Goal: Task Accomplishment & Management: Use online tool/utility

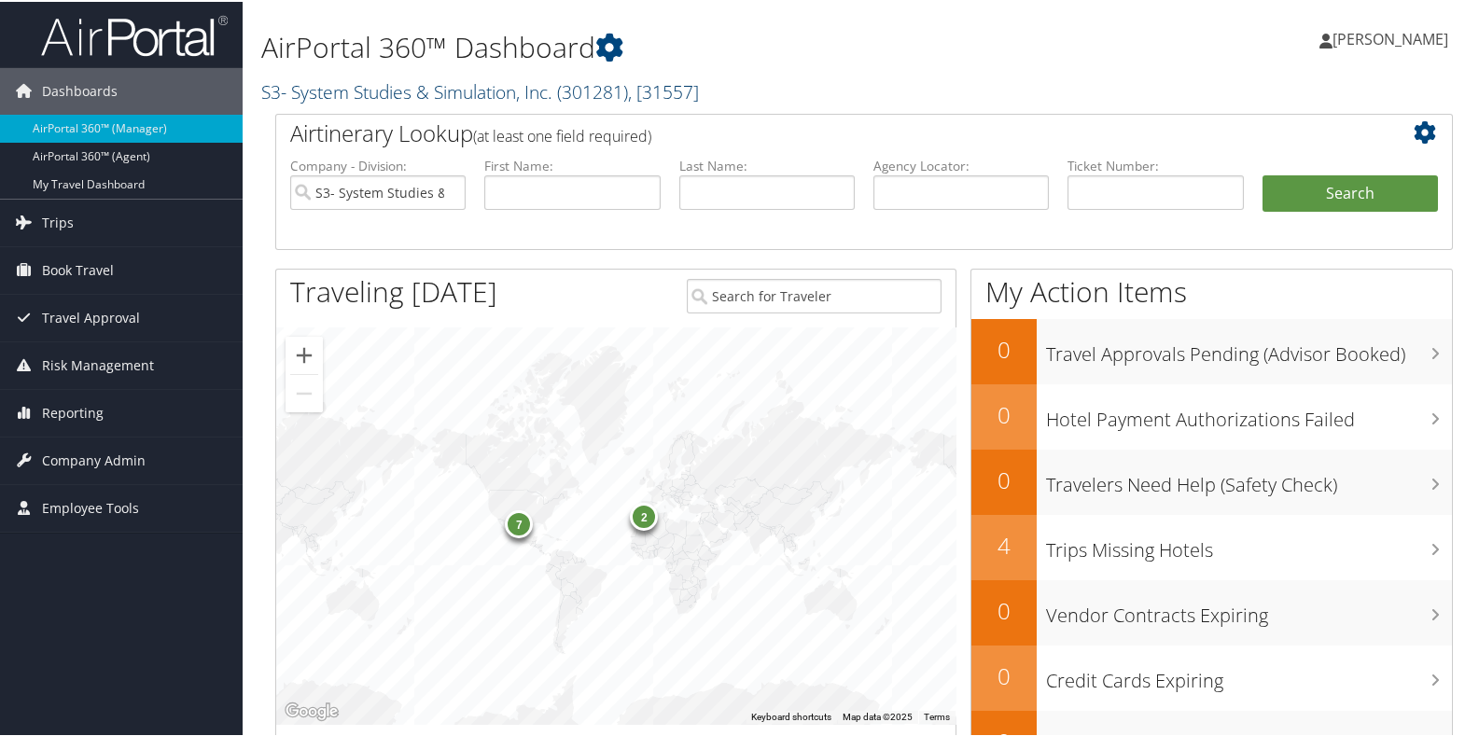
click at [639, 82] on span ", [ 31557 ]" at bounding box center [663, 89] width 71 height 25
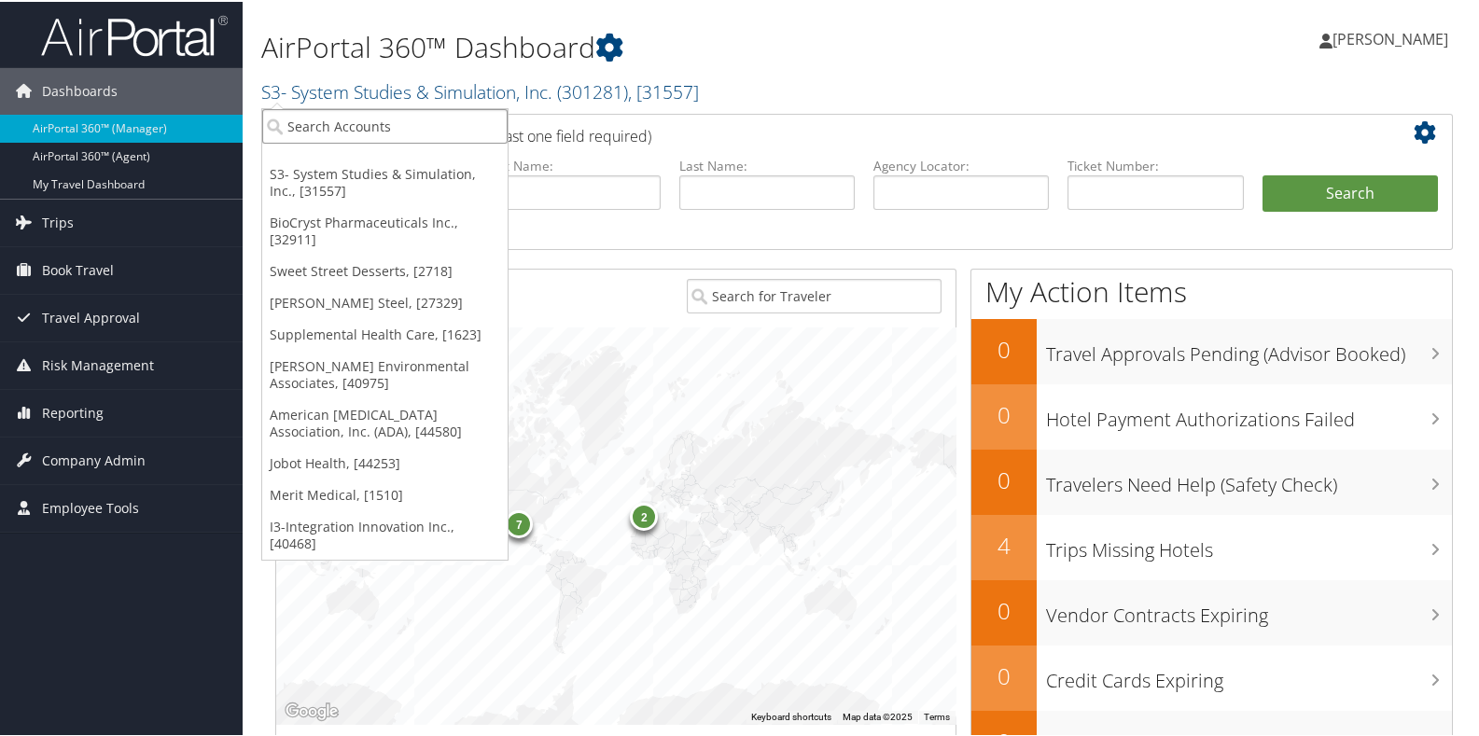
click at [391, 121] on input "search" at bounding box center [384, 124] width 245 height 35
type input "bourns"
click at [383, 159] on div "Bourns Inc. (044991), [103]" at bounding box center [385, 158] width 266 height 17
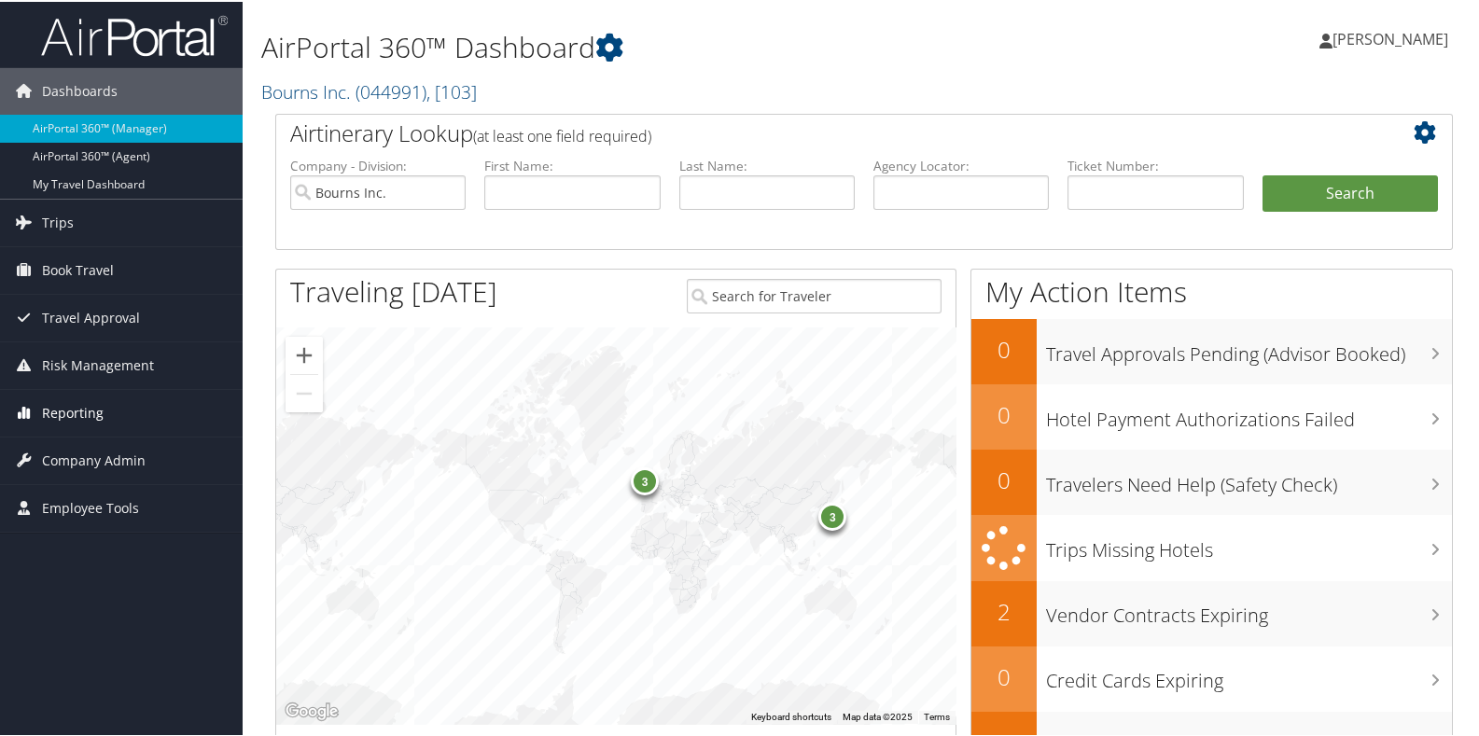
click at [71, 411] on span "Reporting" at bounding box center [73, 411] width 62 height 47
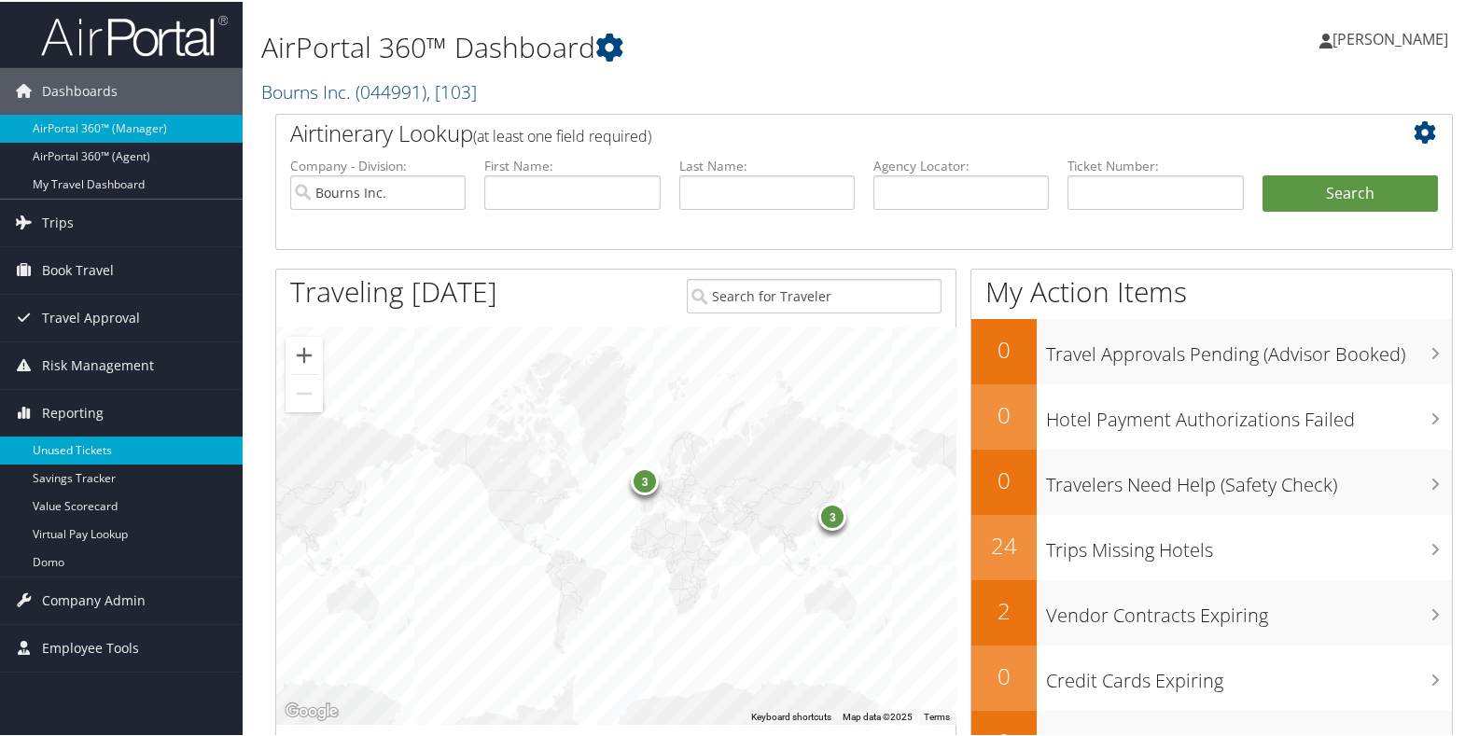
click at [71, 452] on link "Unused Tickets" at bounding box center [121, 449] width 243 height 28
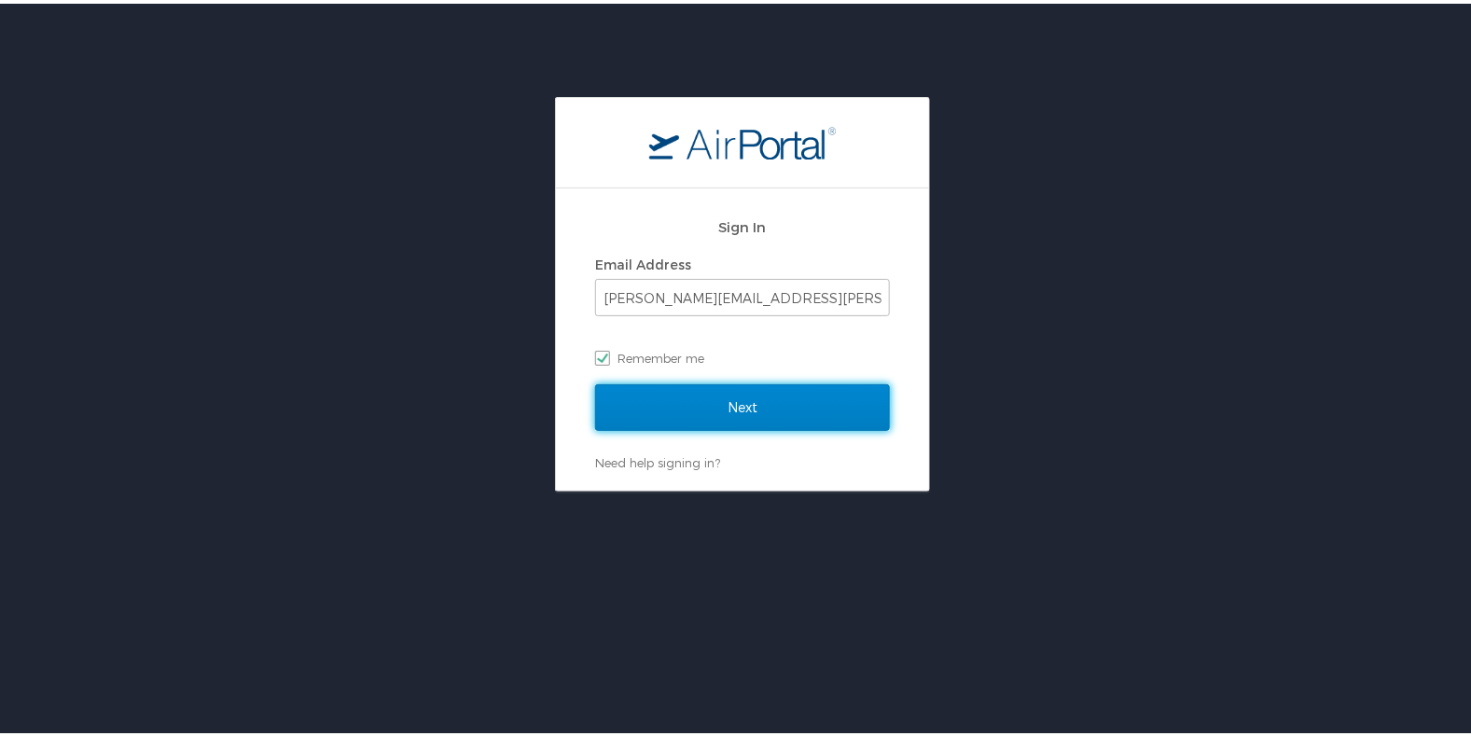
click at [654, 407] on input "Next" at bounding box center [742, 404] width 295 height 47
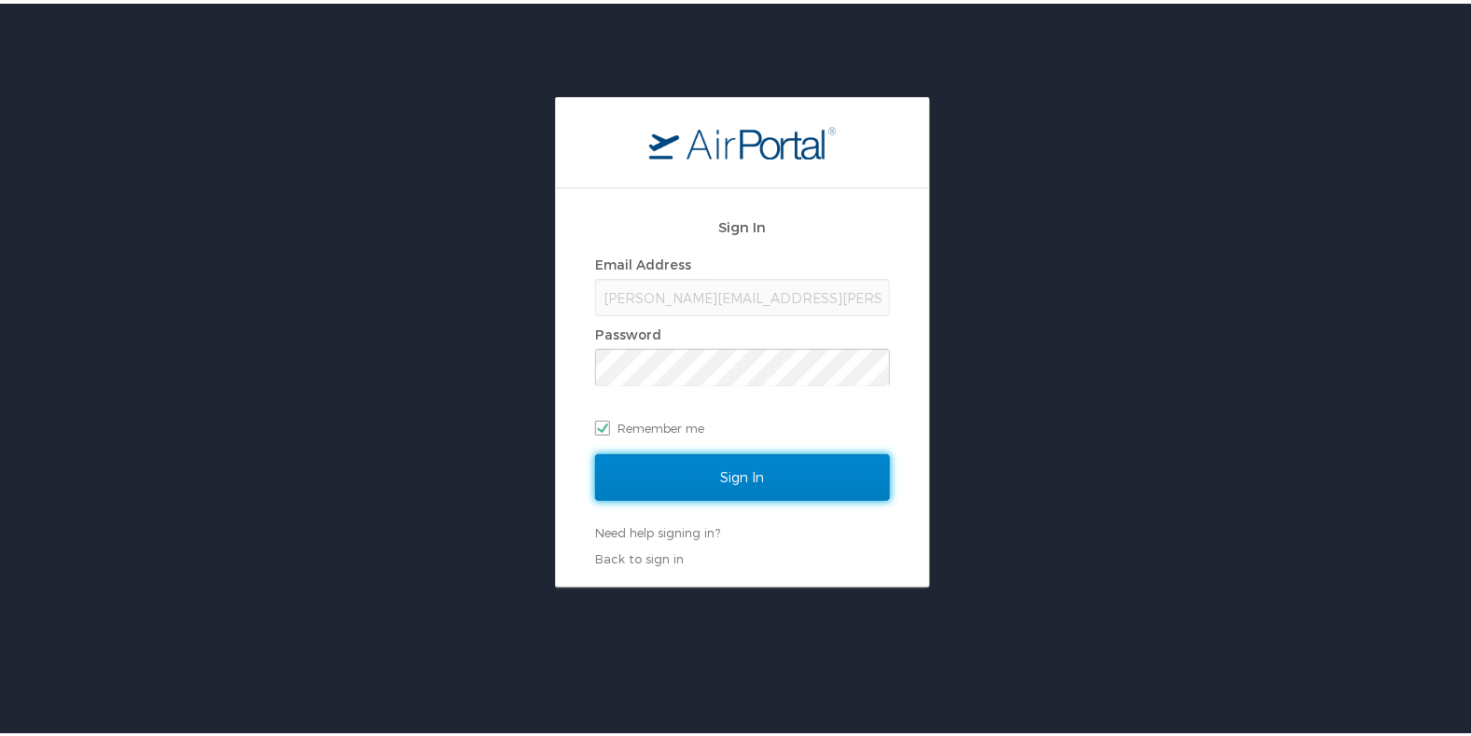
click at [621, 467] on input "Sign In" at bounding box center [742, 474] width 295 height 47
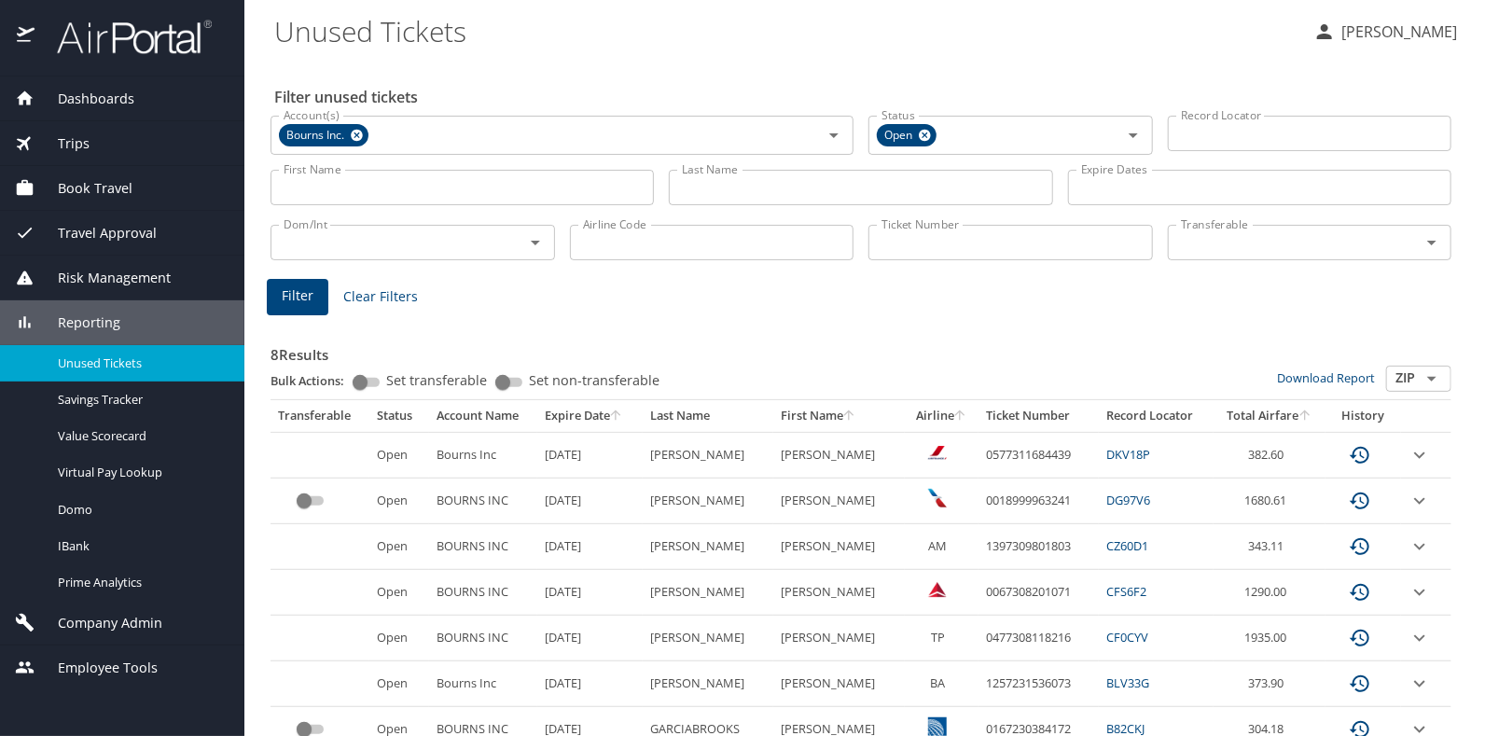
click at [695, 197] on input "Last Name" at bounding box center [860, 187] width 383 height 35
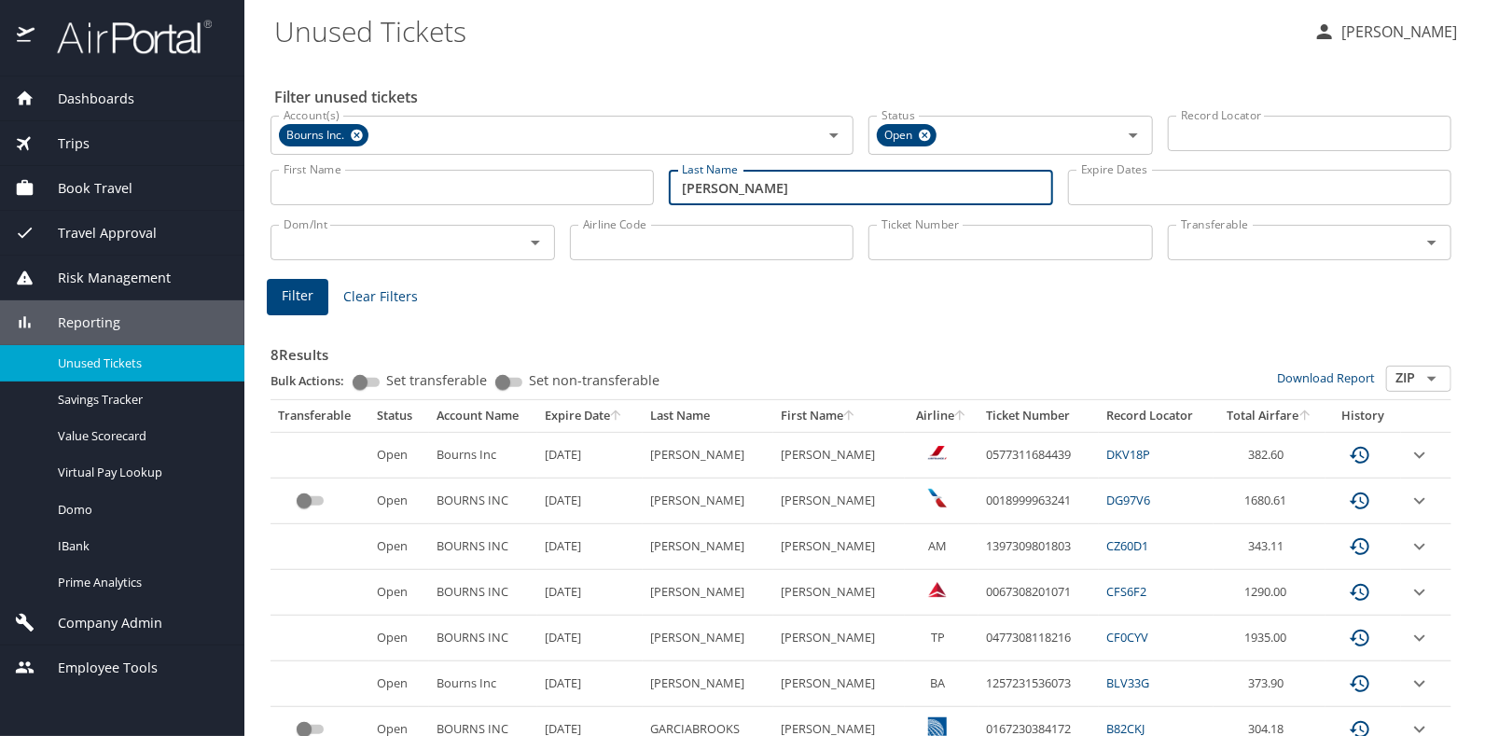
type input "timmerman"
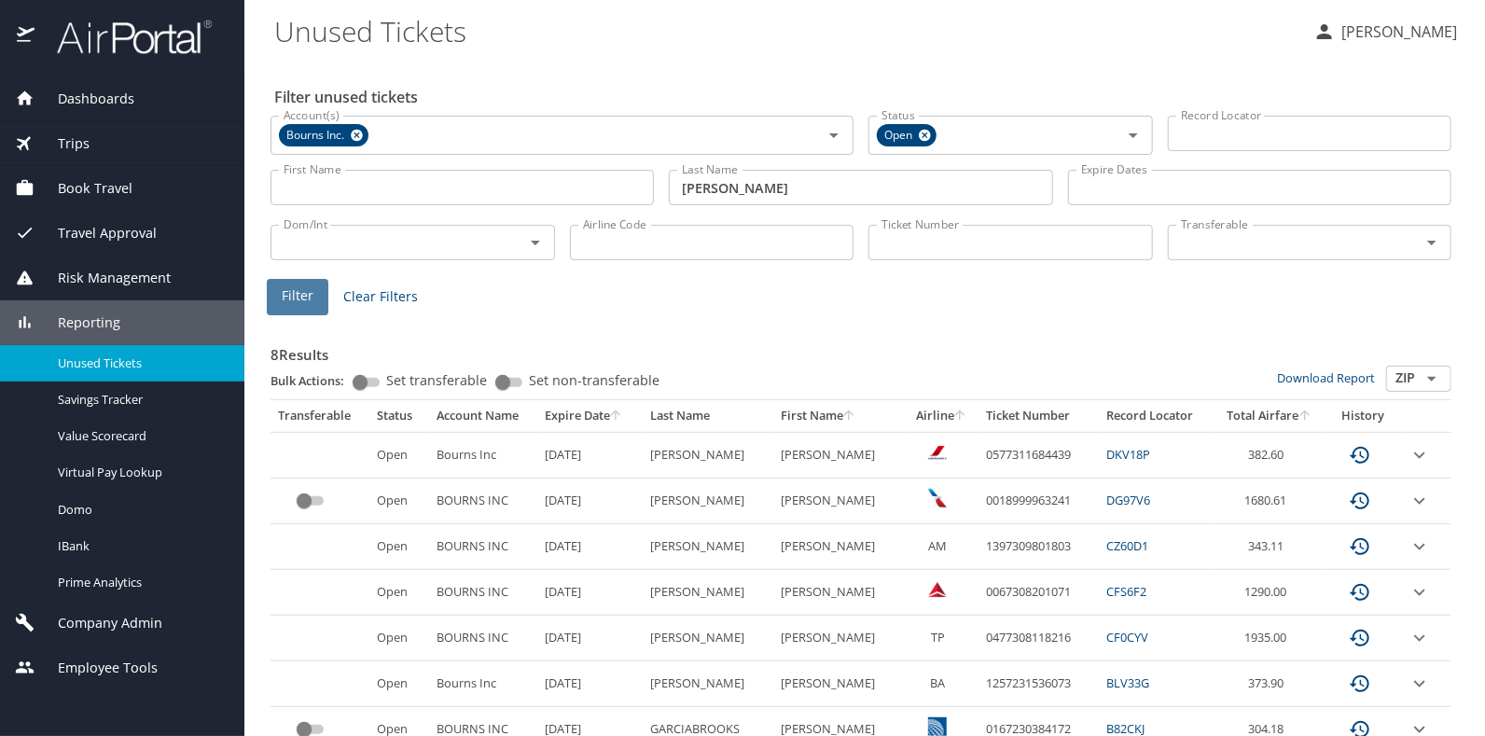
drag, startPoint x: 272, startPoint y: 295, endPoint x: 284, endPoint y: 300, distance: 13.0
click at [284, 300] on button "Filter" at bounding box center [298, 297] width 62 height 36
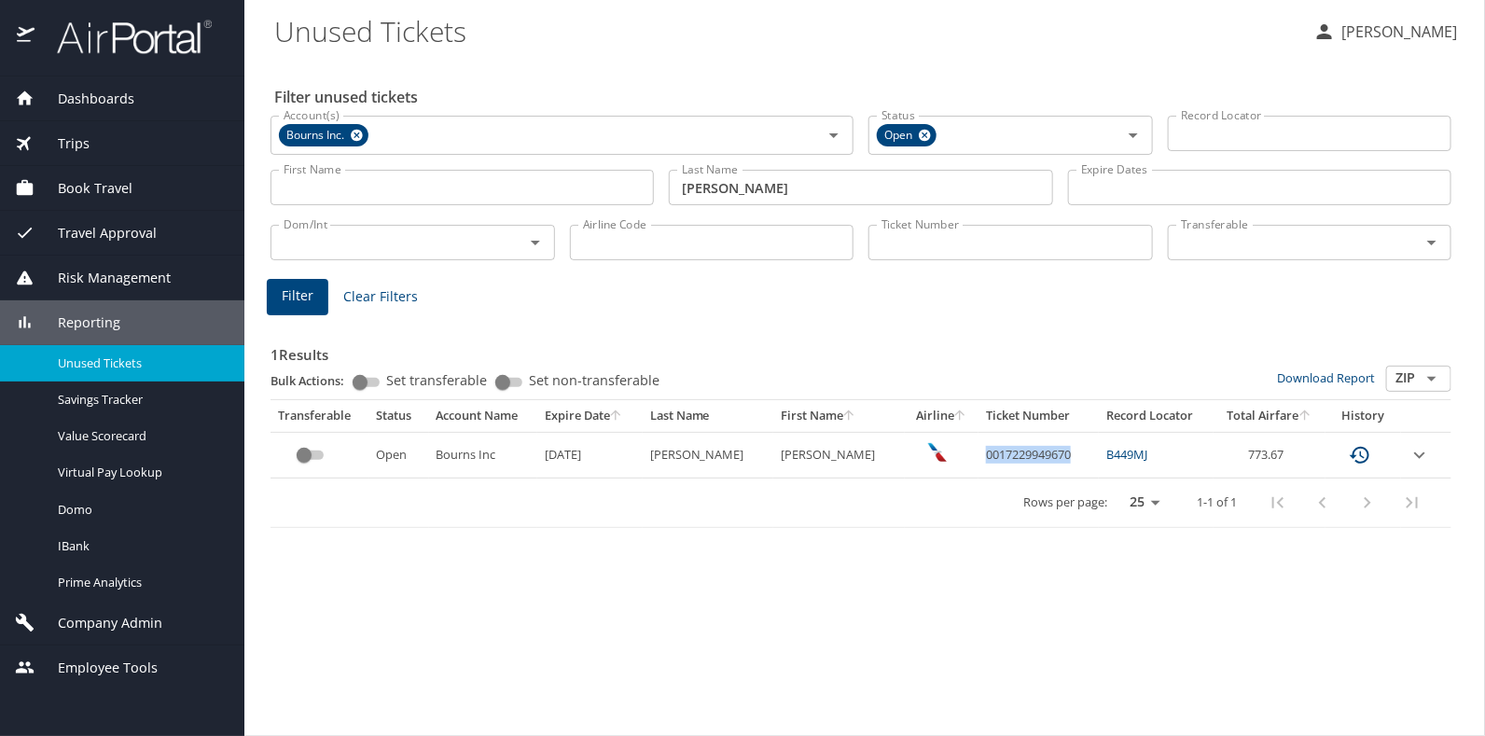
drag, startPoint x: 965, startPoint y: 457, endPoint x: 1054, endPoint y: 451, distance: 89.8
click at [1054, 451] on td "0017229949670" at bounding box center [1039, 455] width 120 height 46
drag, startPoint x: 1054, startPoint y: 451, endPoint x: 1026, endPoint y: 453, distance: 28.1
copy td "0017229949670"
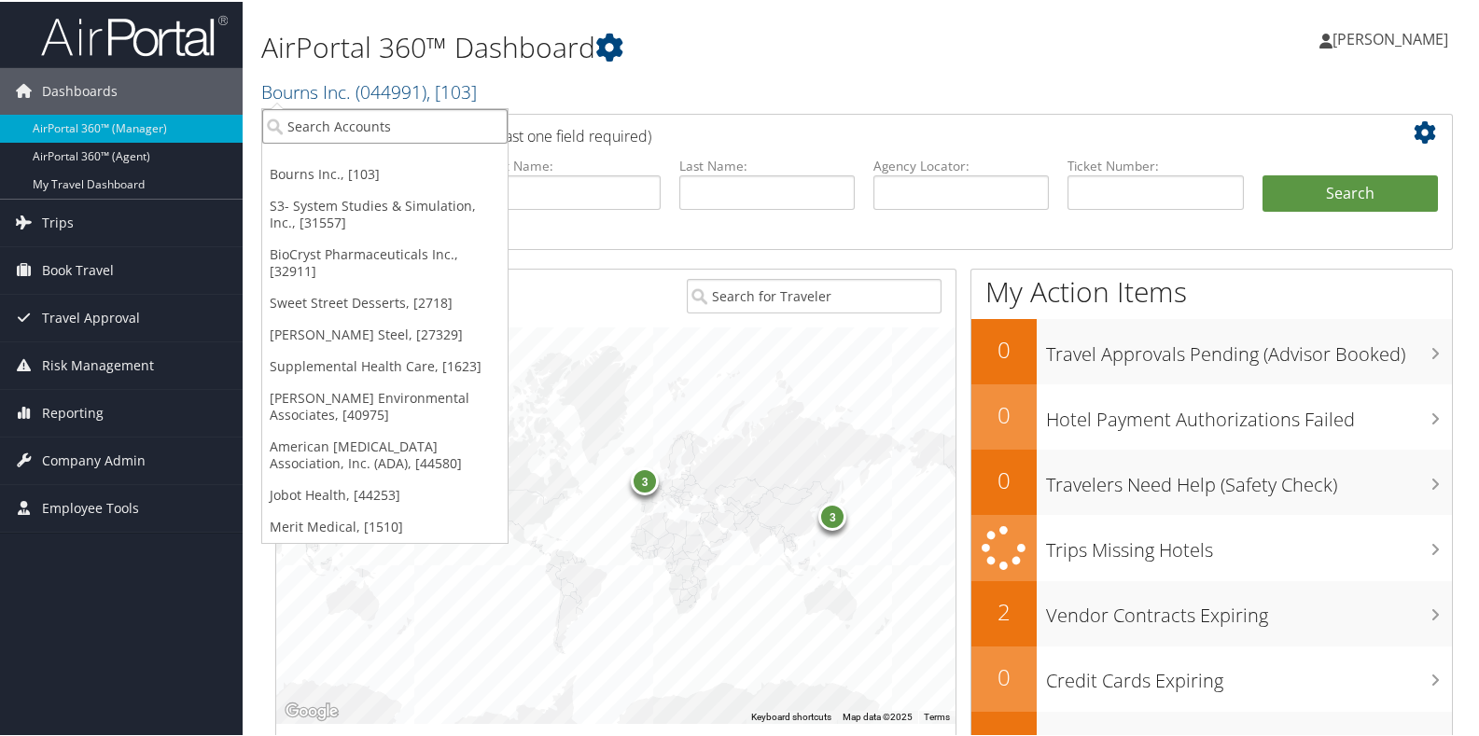
click at [368, 135] on input "search" at bounding box center [384, 124] width 245 height 35
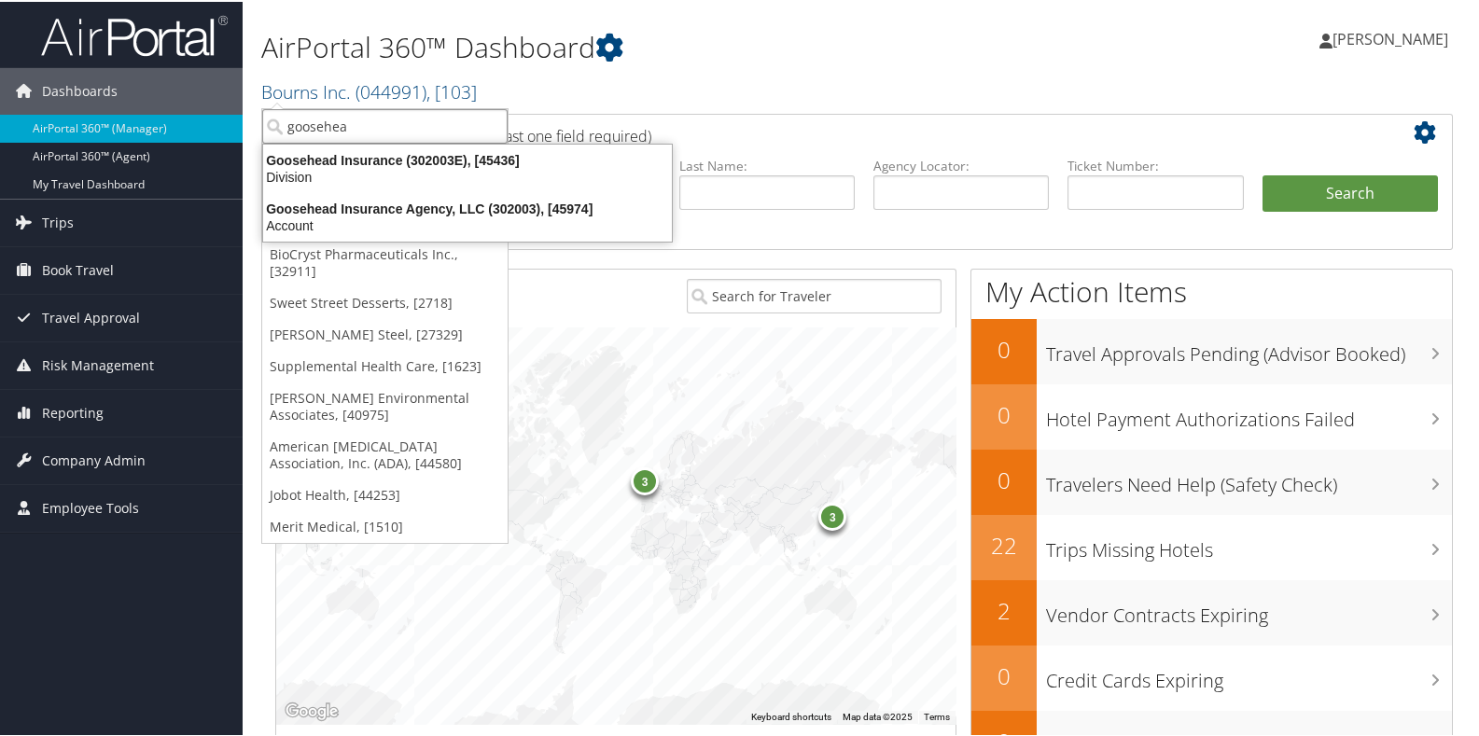
type input "goosehead"
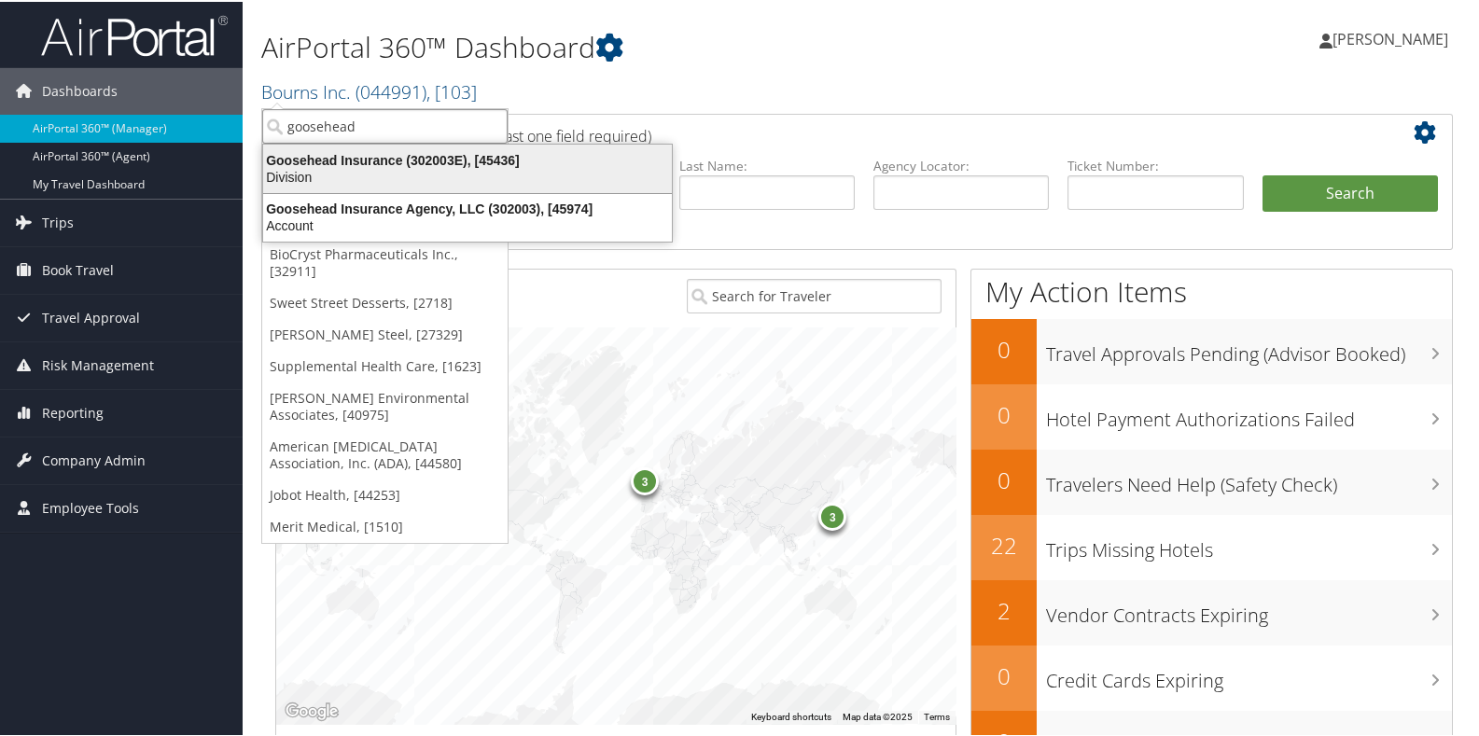
click at [369, 160] on div "Goosehead Insurance (302003E), [45436]" at bounding box center [467, 158] width 431 height 17
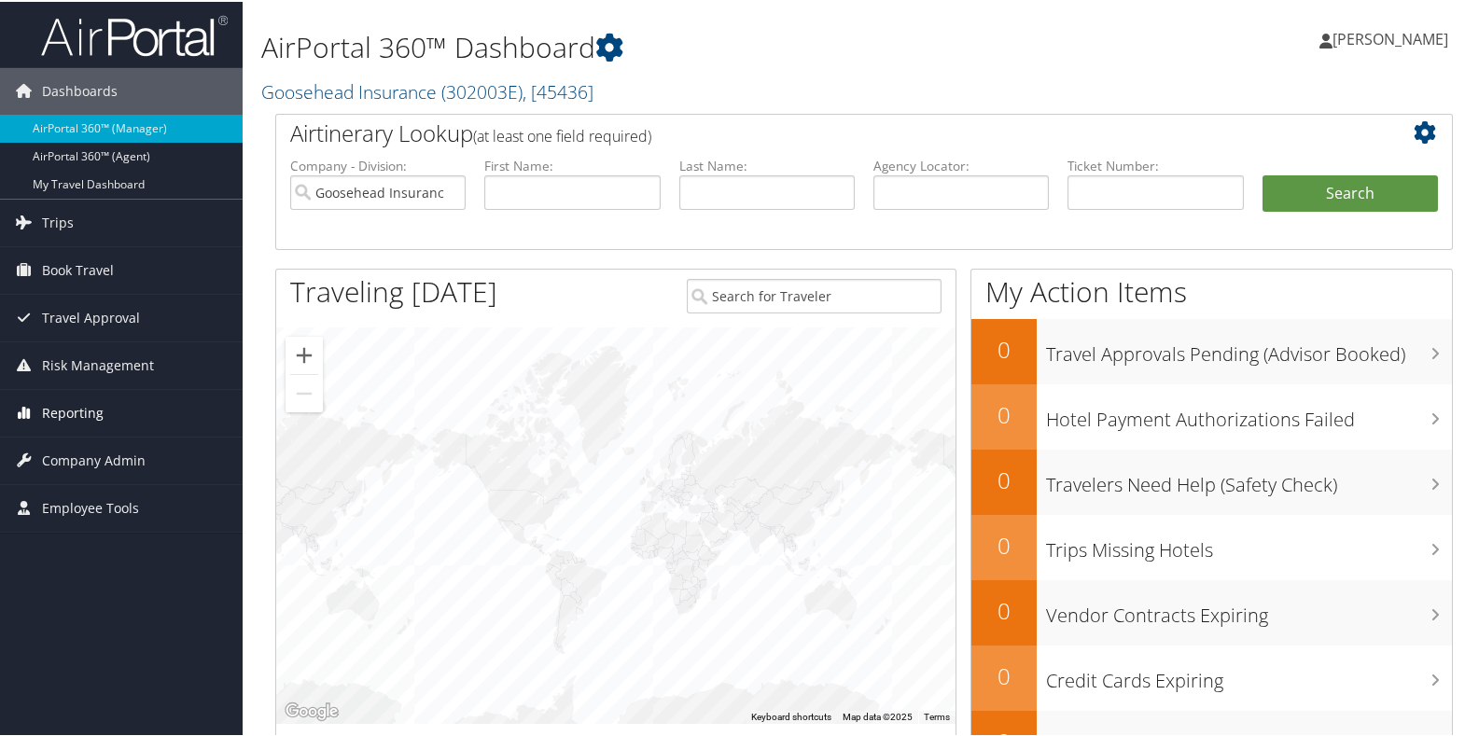
click at [60, 411] on span "Reporting" at bounding box center [73, 411] width 62 height 47
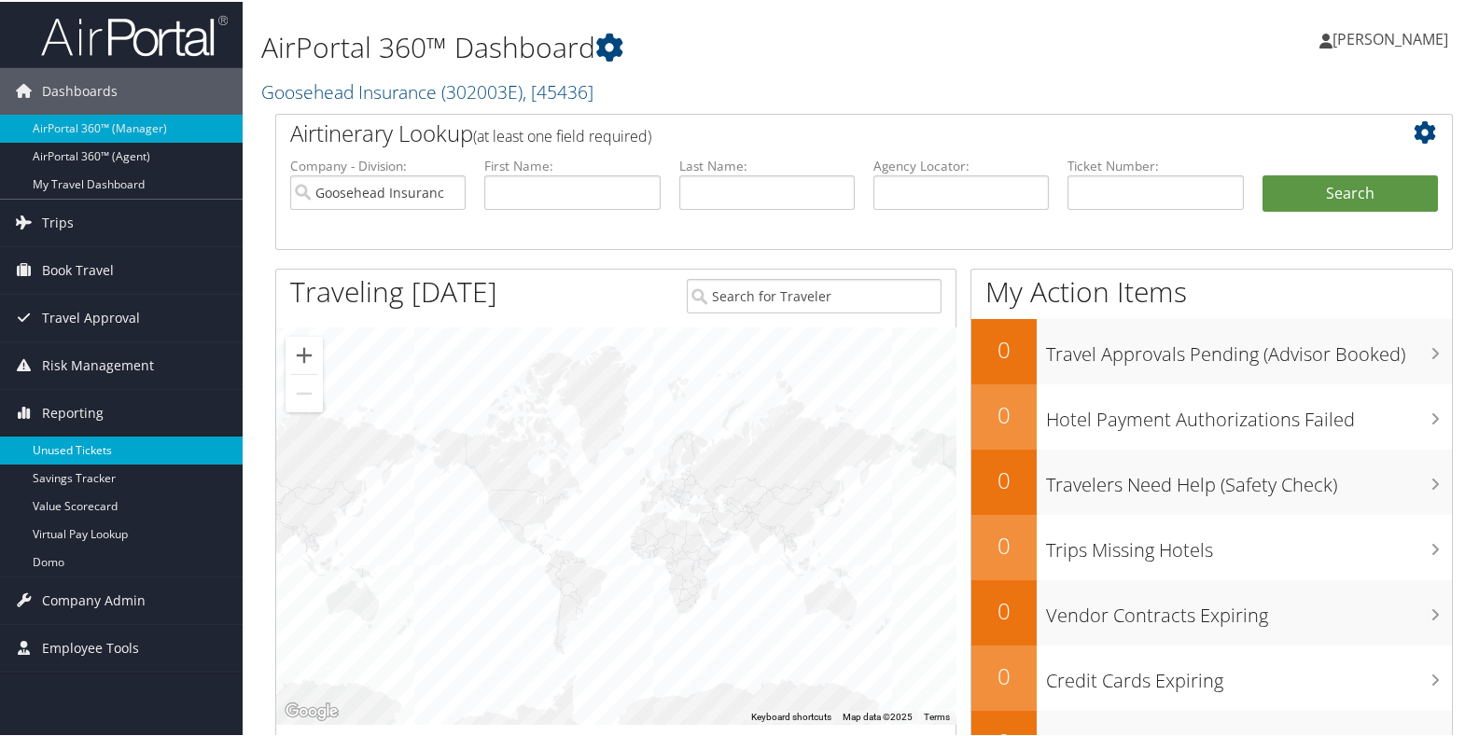
click at [74, 440] on link "Unused Tickets" at bounding box center [121, 449] width 243 height 28
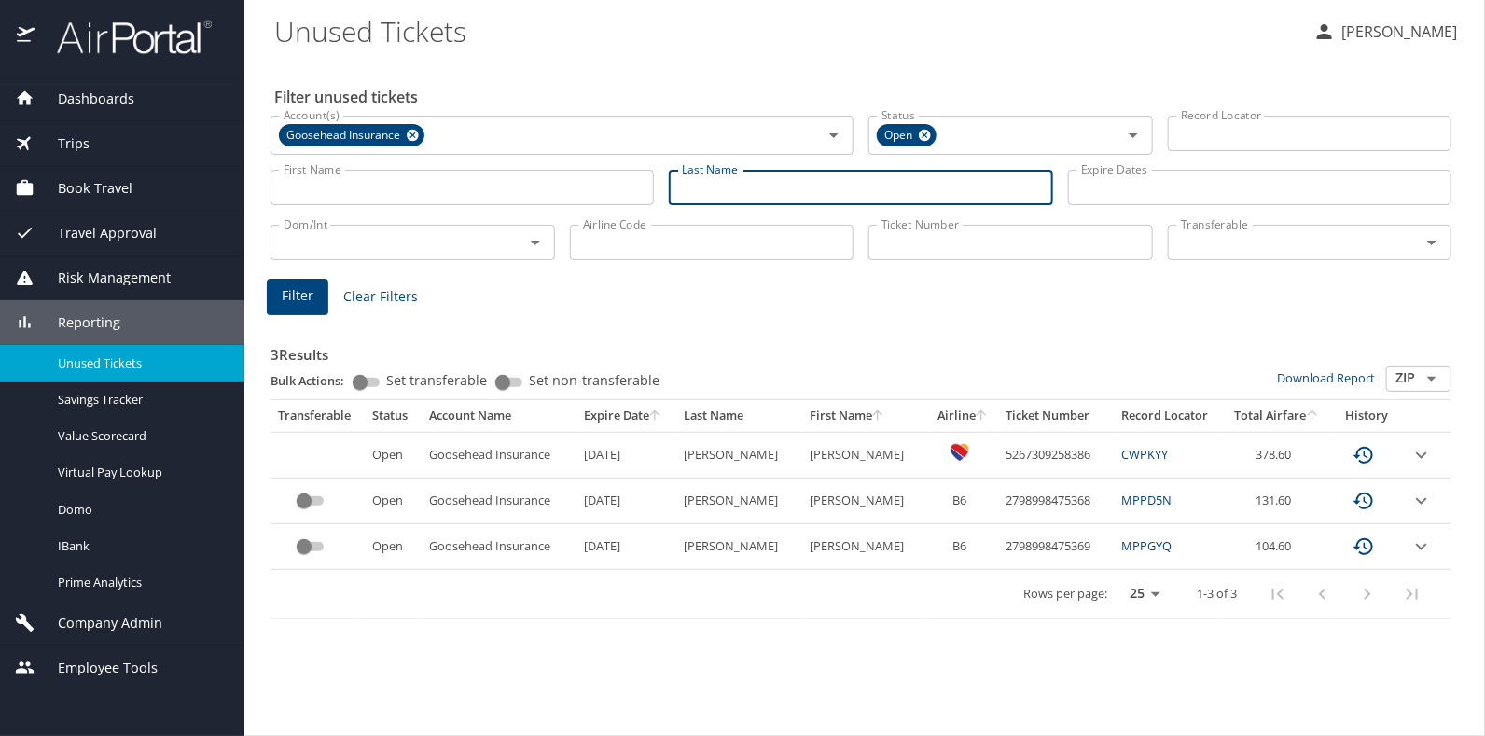
click at [697, 188] on input "Last Name" at bounding box center [860, 187] width 383 height 35
type input "[PERSON_NAME]"
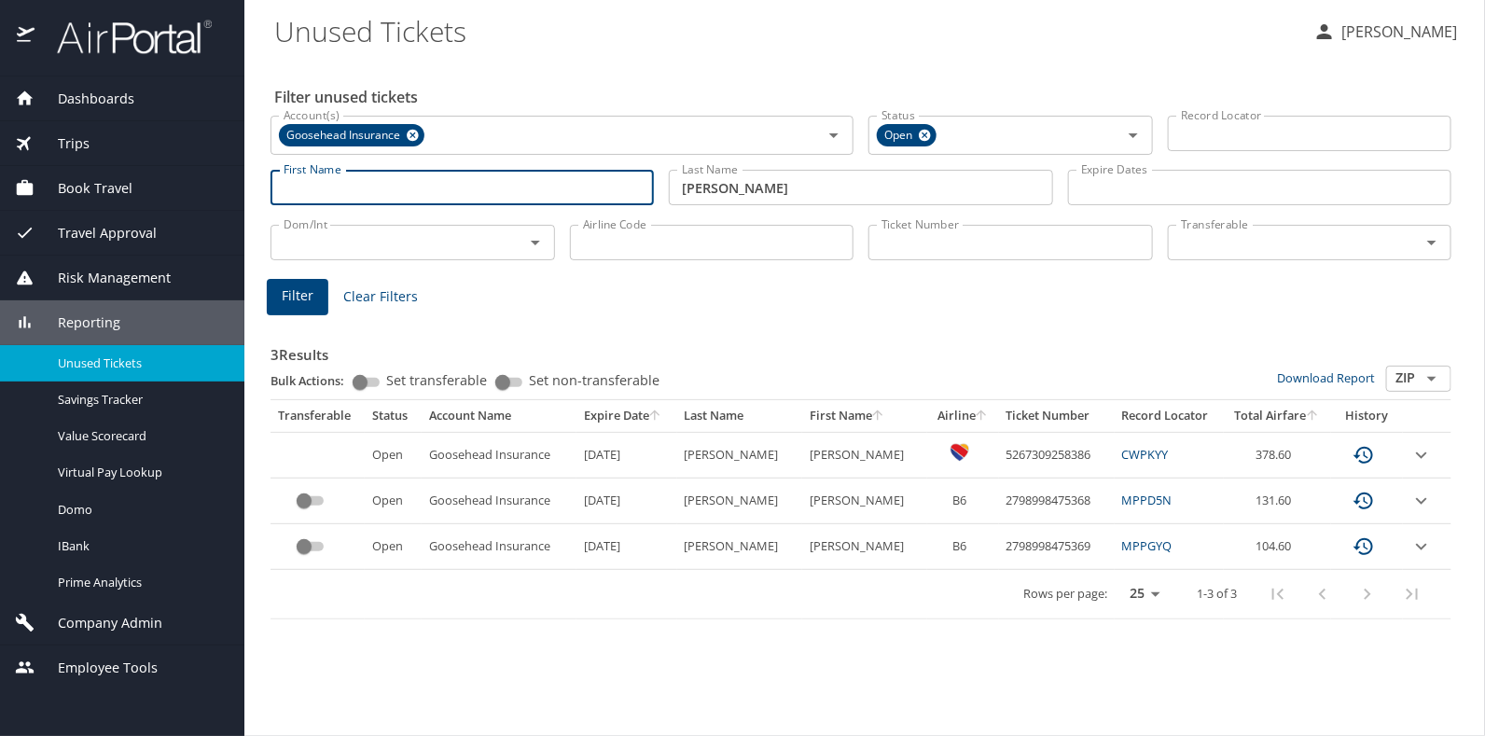
click at [316, 177] on input "First Name" at bounding box center [462, 187] width 383 height 35
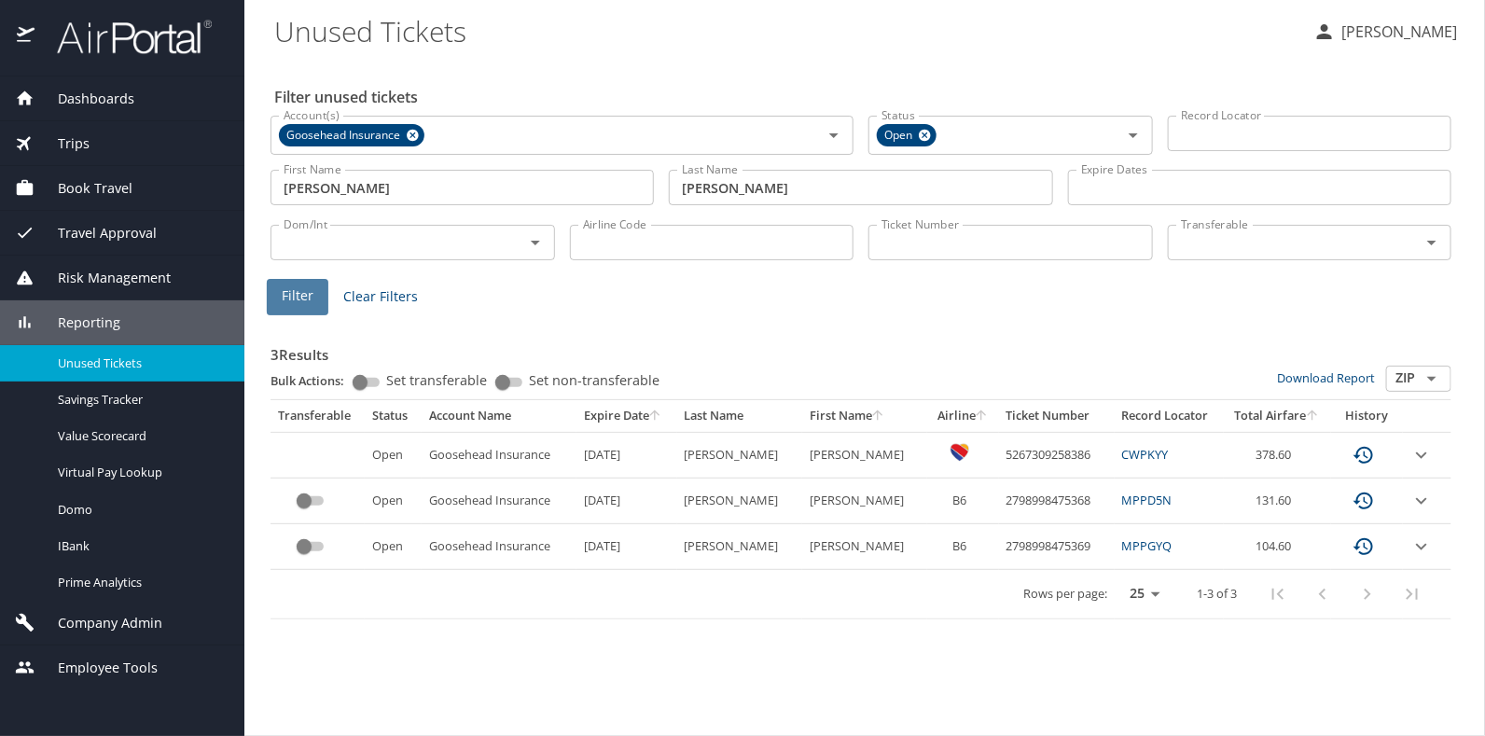
click at [314, 283] on button "Filter" at bounding box center [298, 297] width 62 height 36
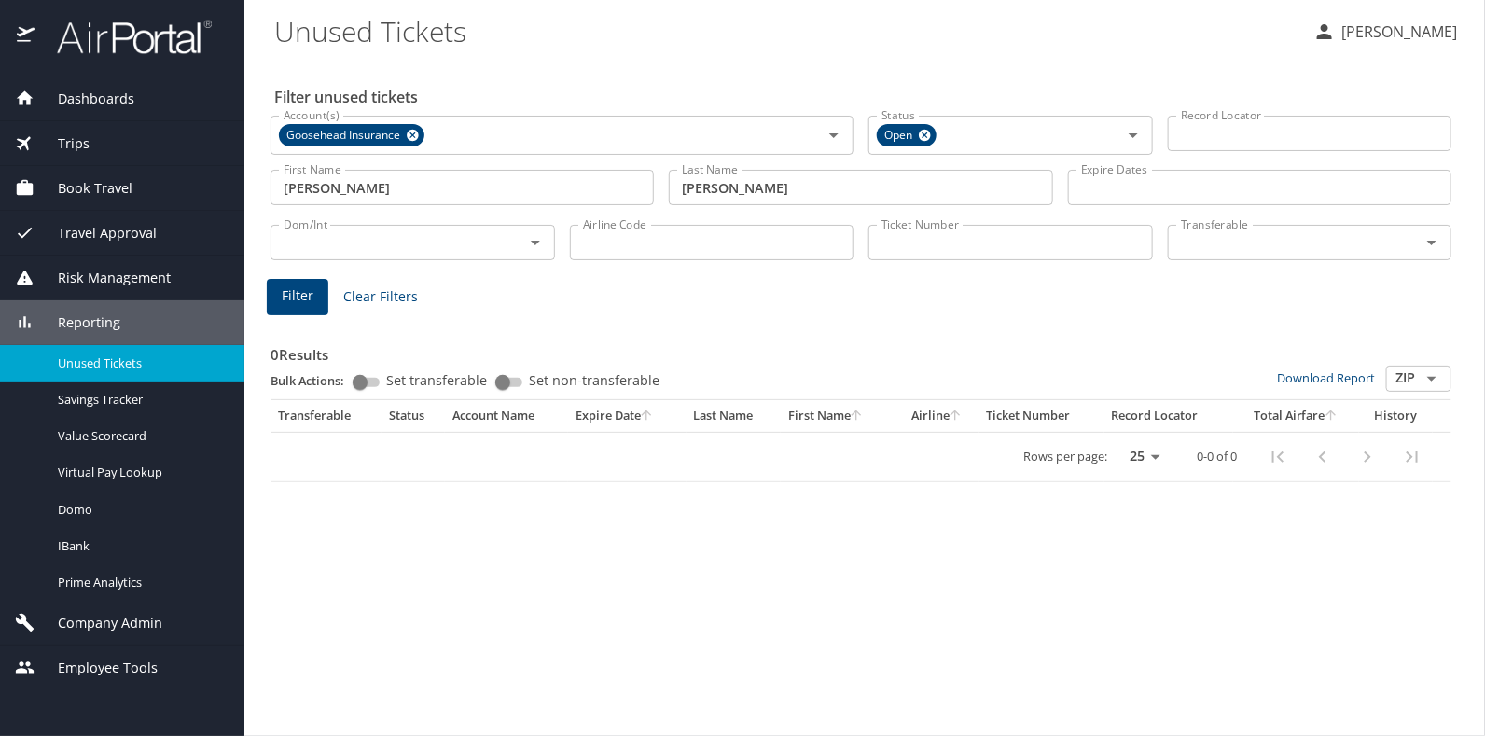
click at [311, 295] on span "Filter" at bounding box center [298, 296] width 32 height 23
click at [315, 188] on input "brad" at bounding box center [462, 187] width 383 height 35
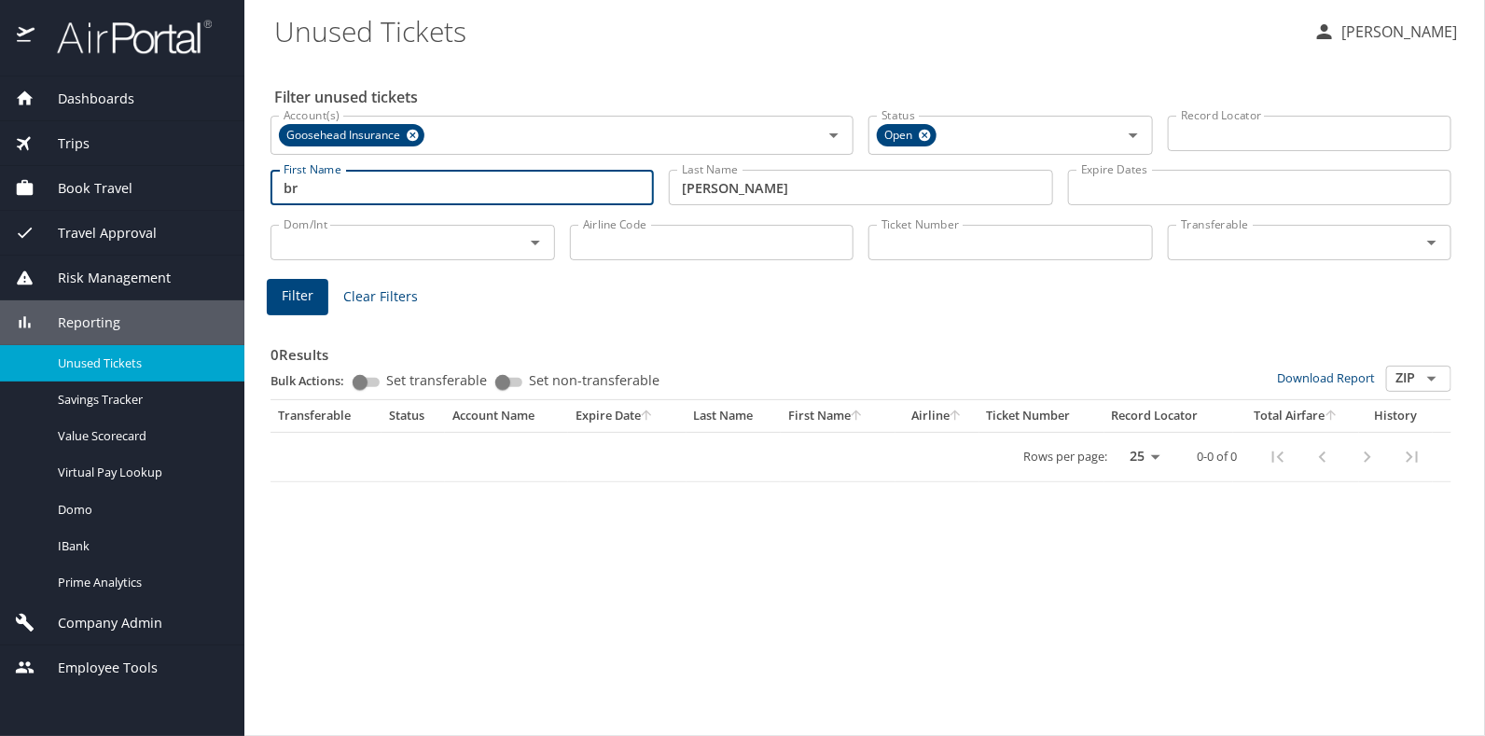
type input "b"
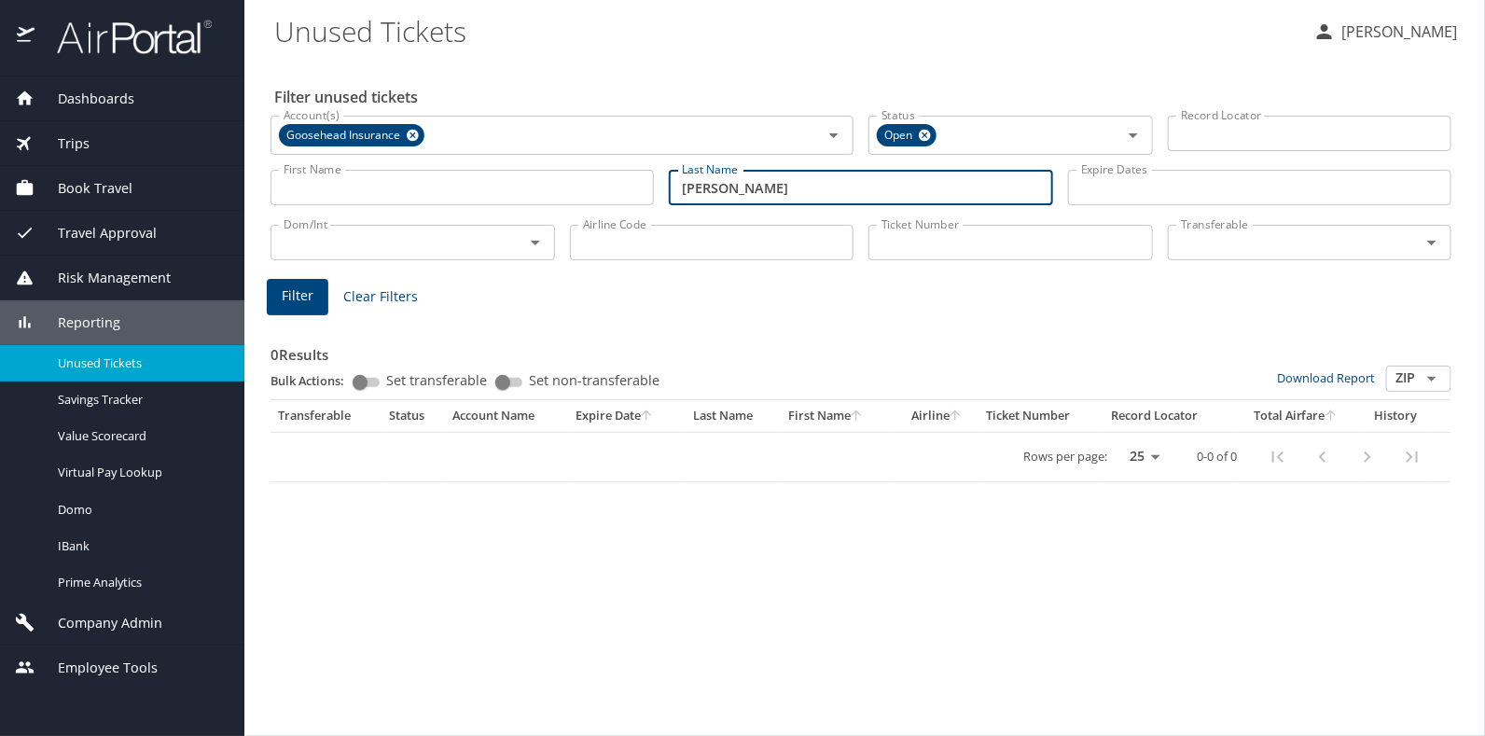
click at [738, 188] on input "[PERSON_NAME]" at bounding box center [860, 187] width 383 height 35
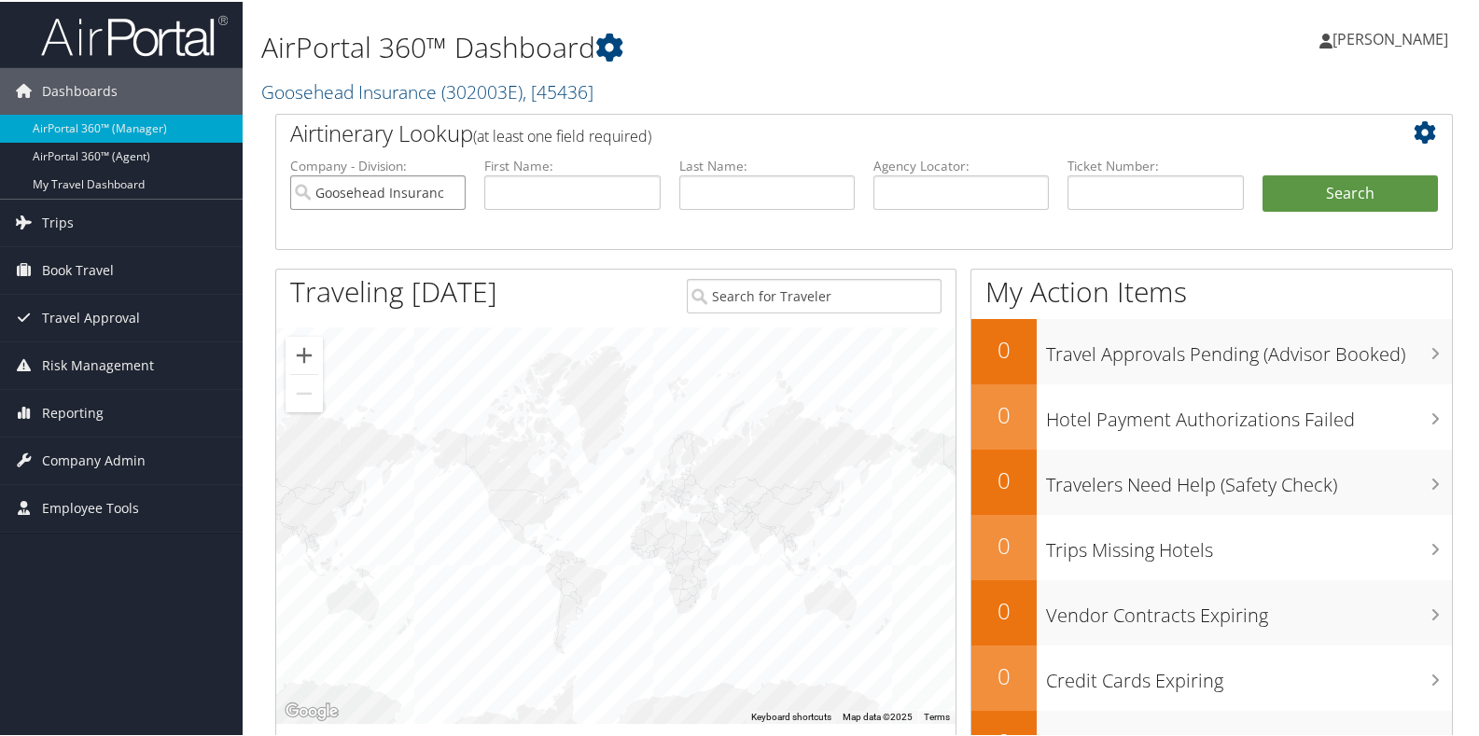
click at [451, 187] on input "Goosehead Insurance" at bounding box center [377, 191] width 175 height 35
click at [320, 197] on input "search" at bounding box center [377, 191] width 175 height 35
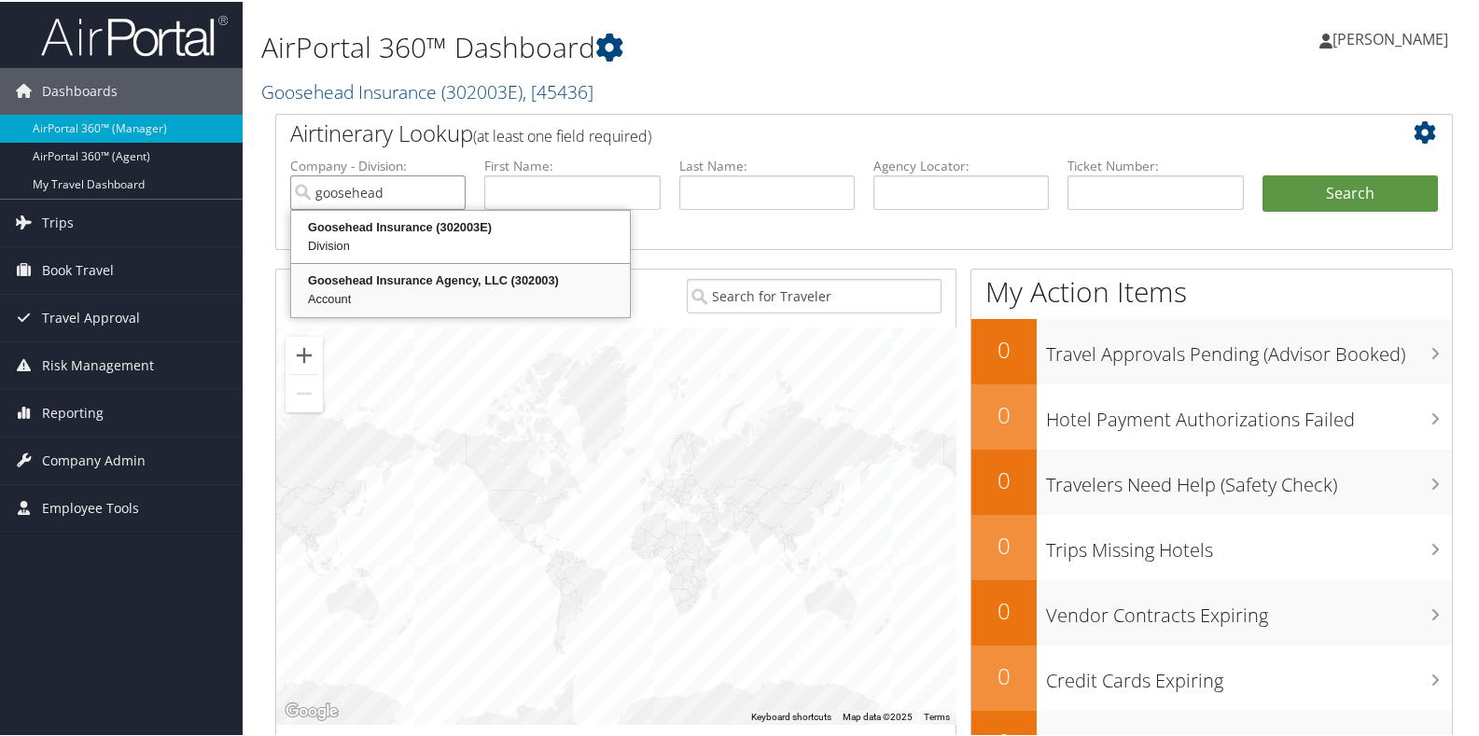
click at [328, 286] on div "Goosehead Insurance Agency, LLC (302003)" at bounding box center [460, 279] width 333 height 19
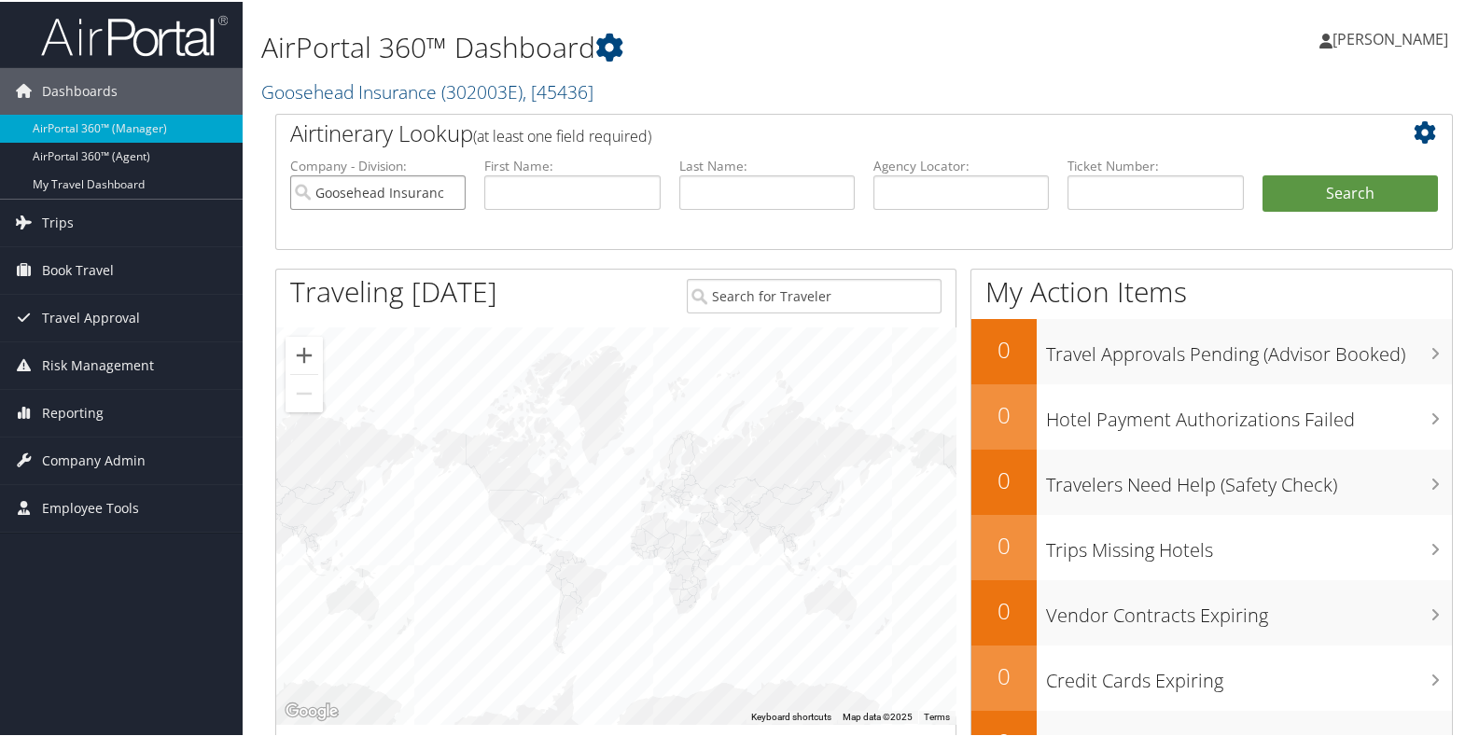
type input "Goosehead Insurance Agency, LLC"
click at [722, 190] on input "text" at bounding box center [766, 191] width 175 height 35
type input "[PERSON_NAME]"
click at [1290, 190] on button "Search" at bounding box center [1349, 192] width 175 height 37
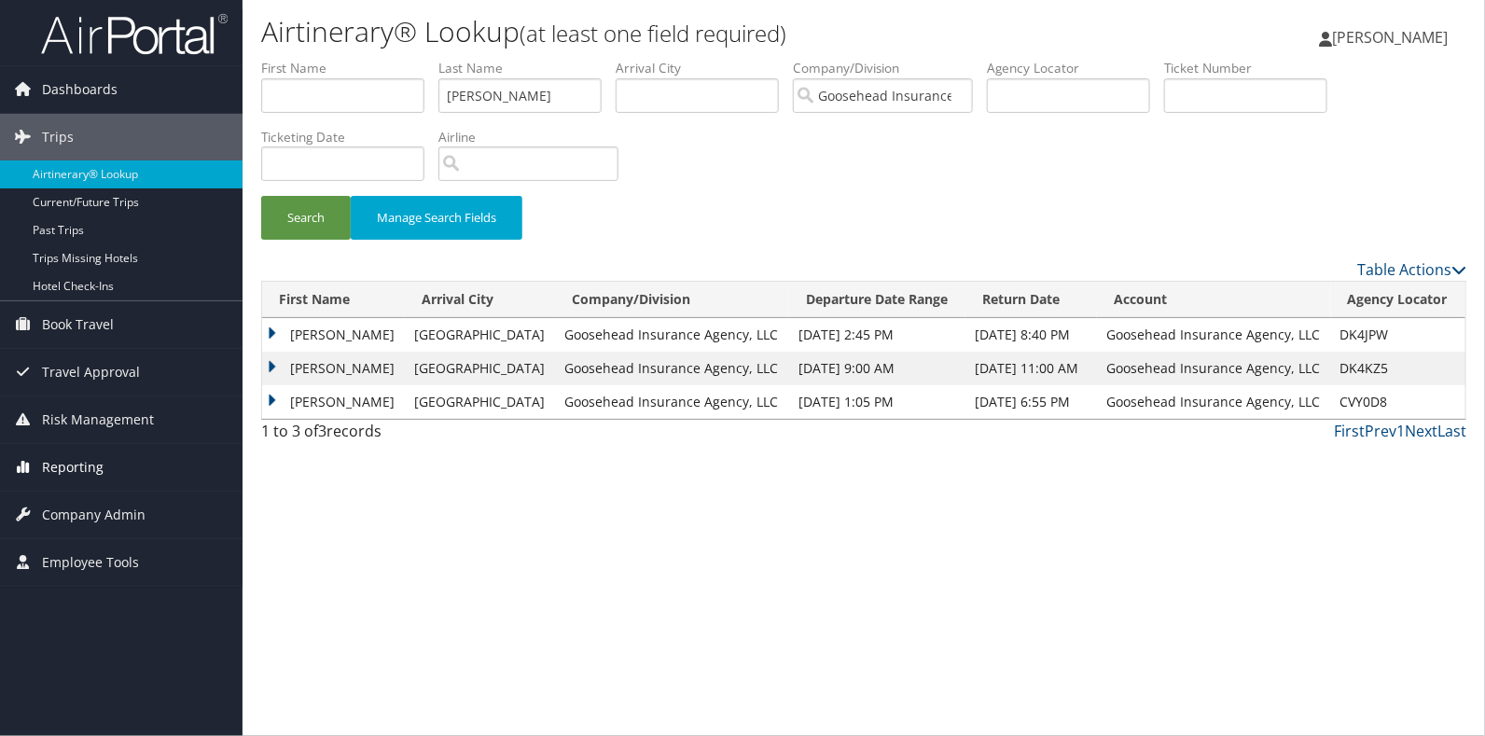
click at [86, 463] on span "Reporting" at bounding box center [73, 467] width 62 height 47
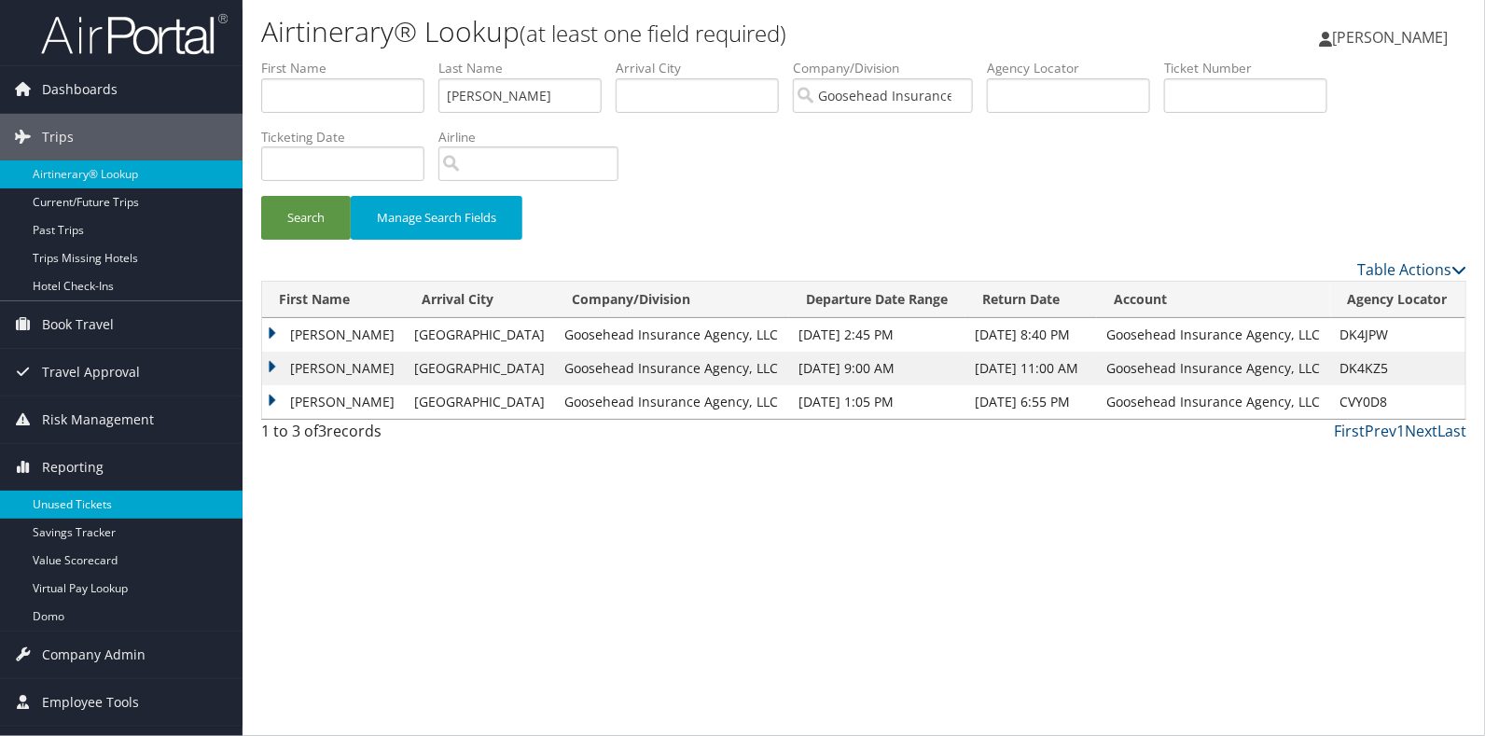
click at [77, 500] on link "Unused Tickets" at bounding box center [121, 505] width 243 height 28
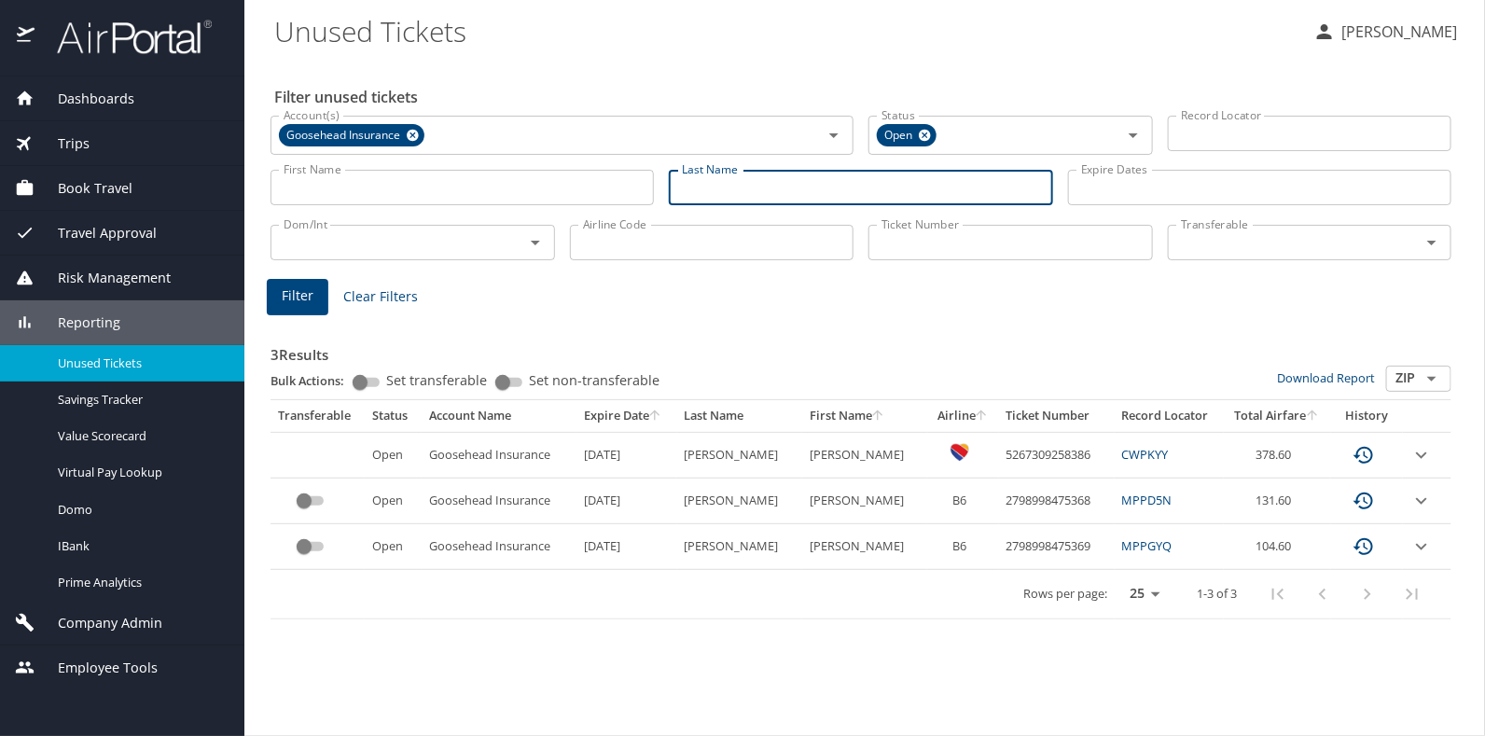
click at [728, 191] on input "Last Name" at bounding box center [860, 187] width 383 height 35
type input "[PERSON_NAME]"
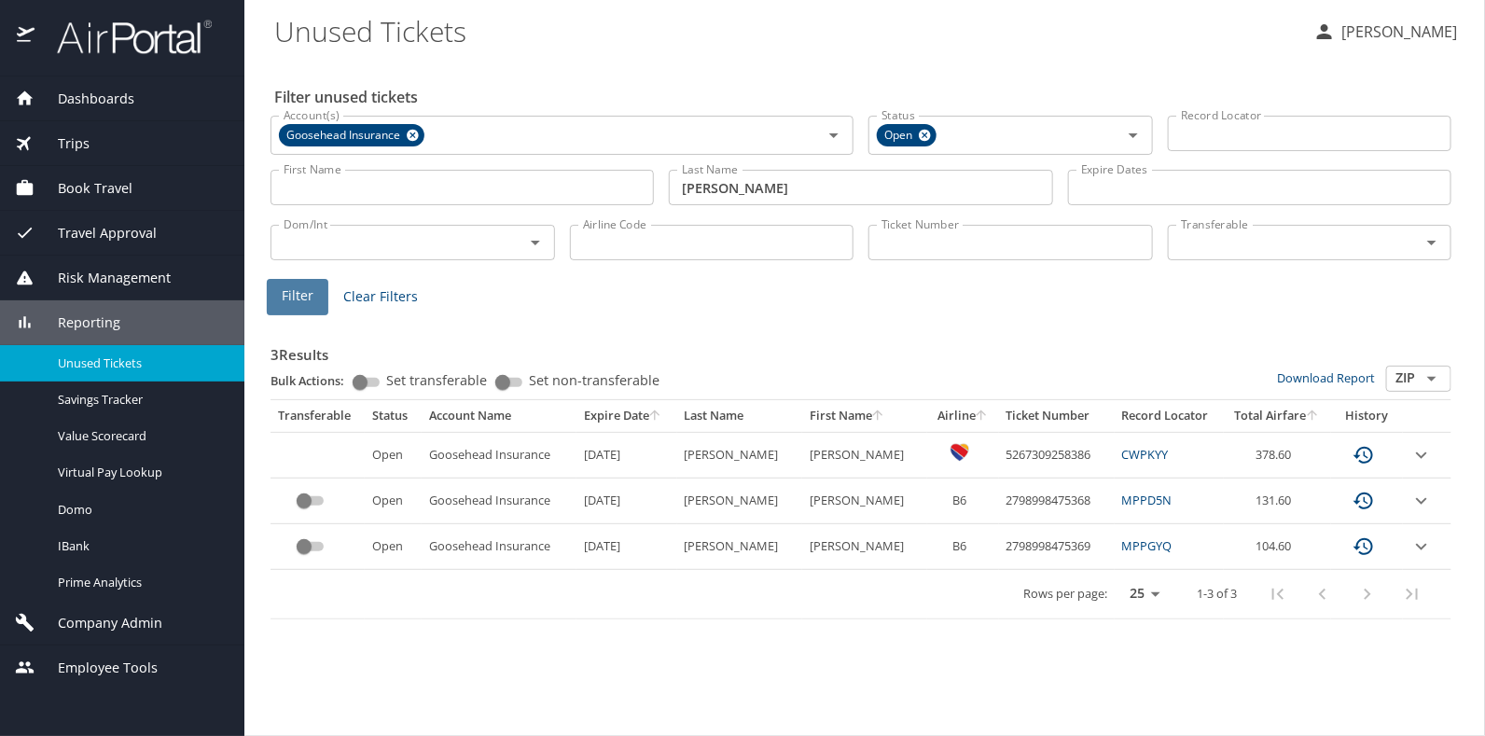
click at [300, 287] on span "Filter" at bounding box center [298, 296] width 32 height 23
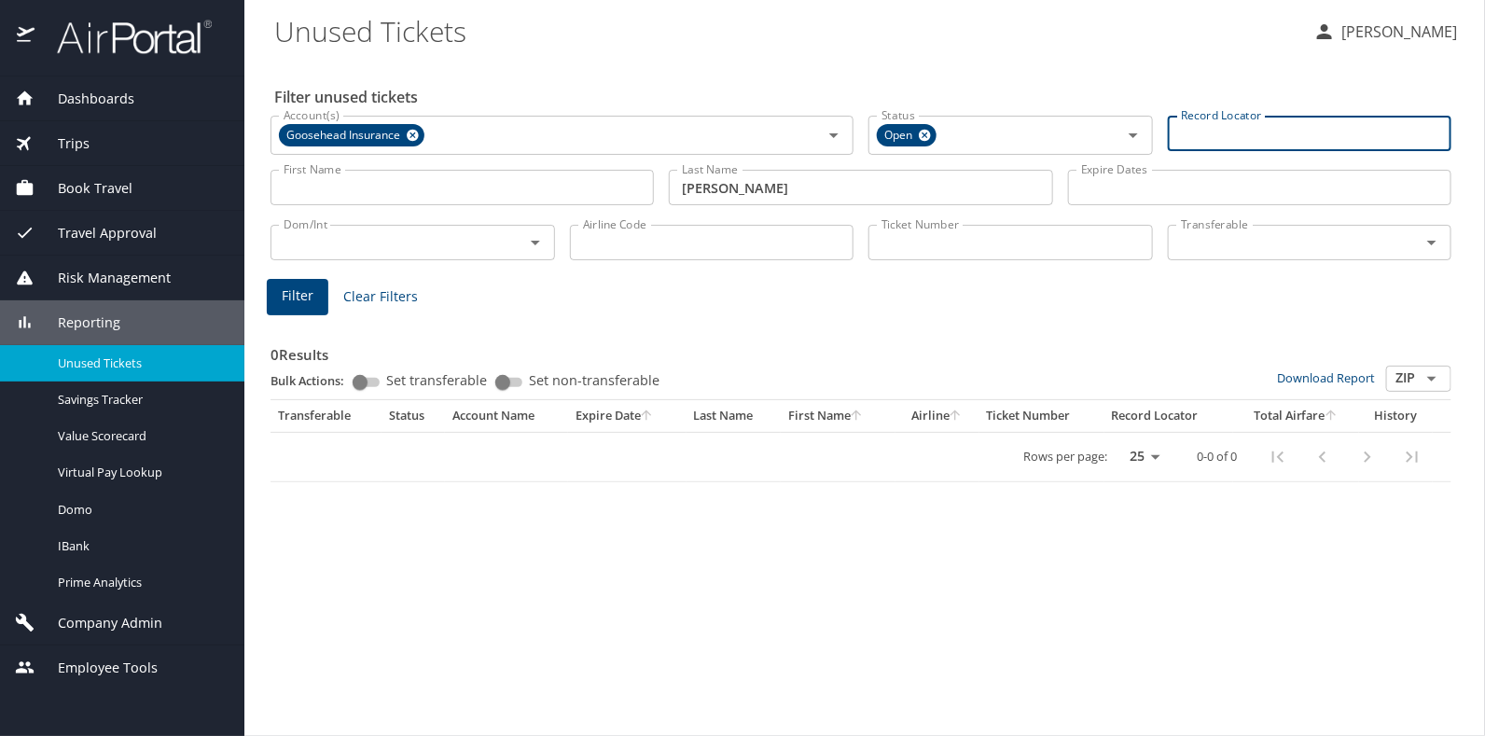
click at [1228, 137] on input "Record Locator" at bounding box center [1310, 133] width 285 height 35
type input "d"
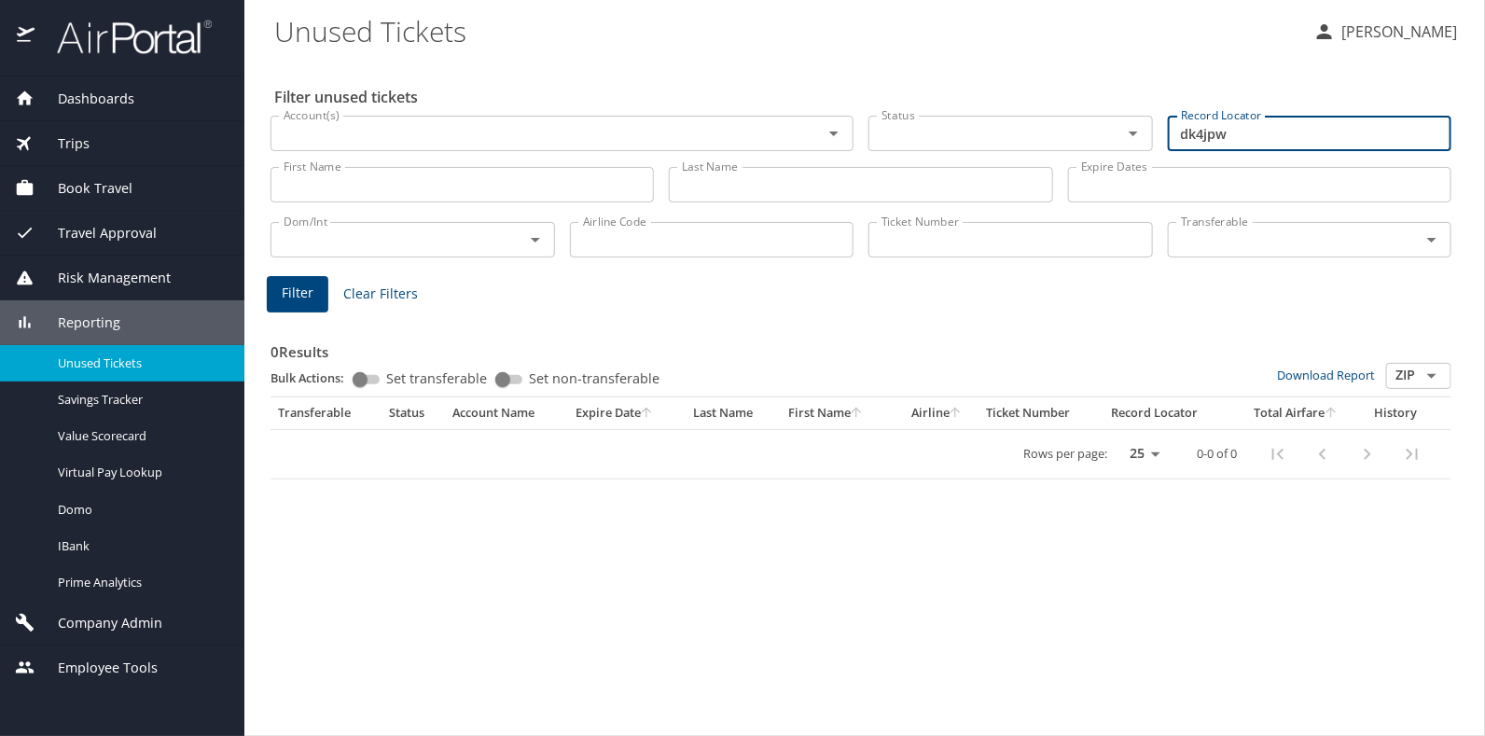
type input "dk4jpw"
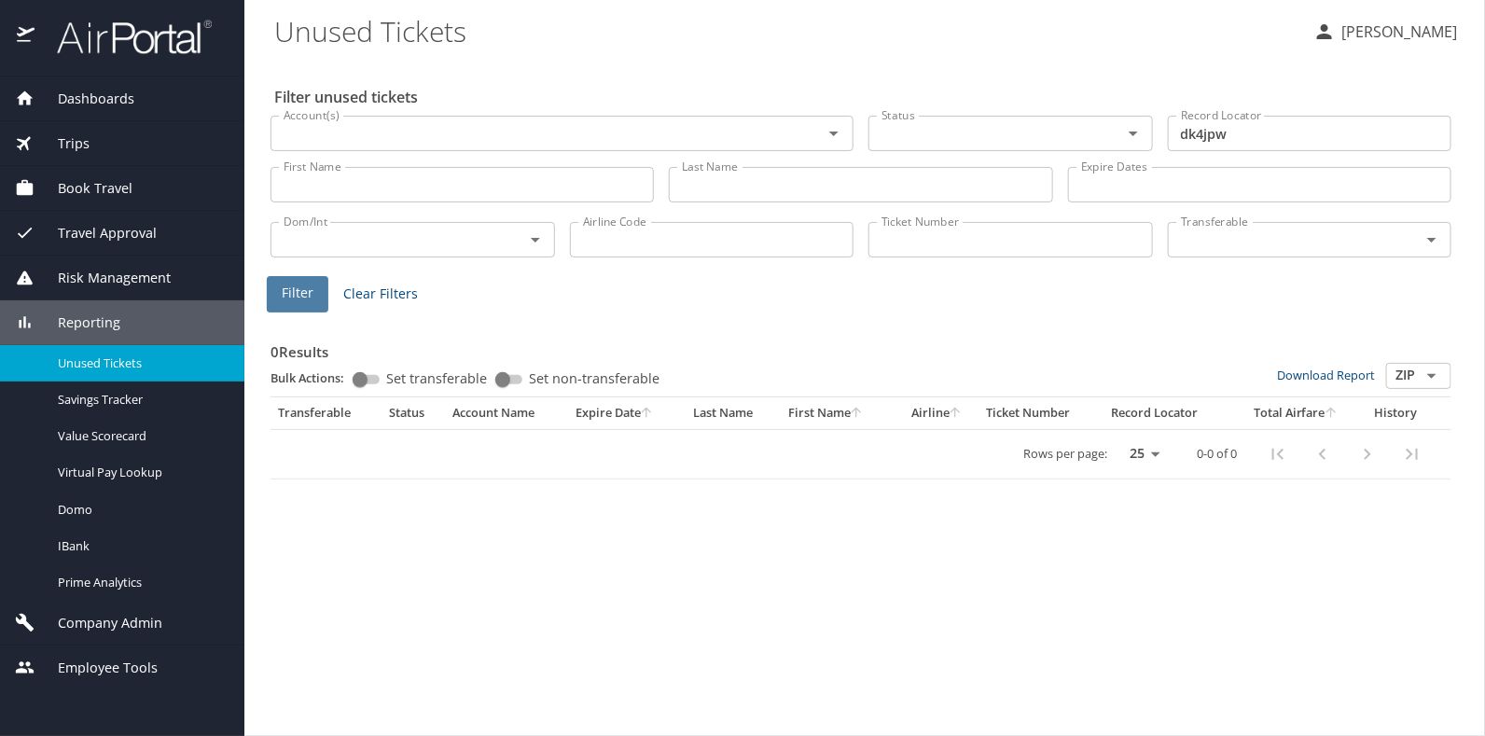
click at [279, 292] on button "Filter" at bounding box center [298, 294] width 62 height 36
